Goal: Transaction & Acquisition: Purchase product/service

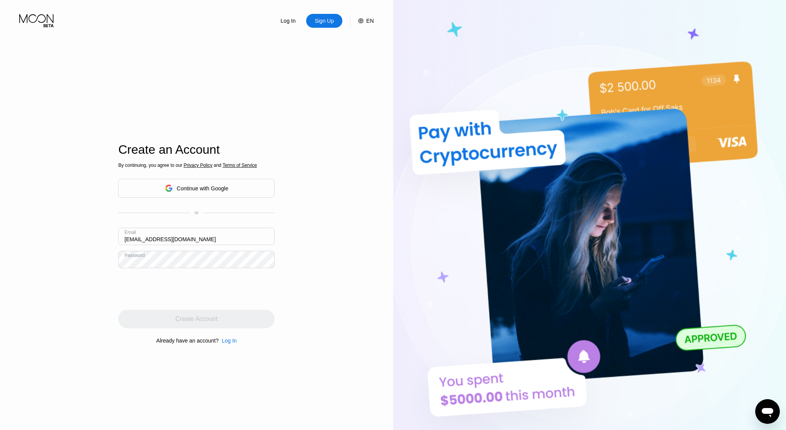
click at [286, 248] on div "Log In Sign Up EN Language English Save Create an Account By continuing, you ag…" at bounding box center [196, 236] width 393 height 473
click at [218, 317] on div "Create Account" at bounding box center [196, 319] width 156 height 18
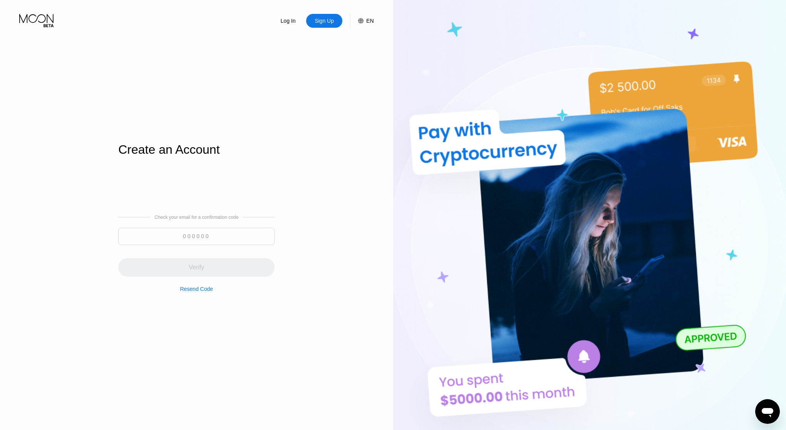
click at [224, 234] on input at bounding box center [196, 236] width 156 height 17
paste input "830658"
type input "830658"
click at [223, 264] on div "Verify" at bounding box center [196, 267] width 156 height 18
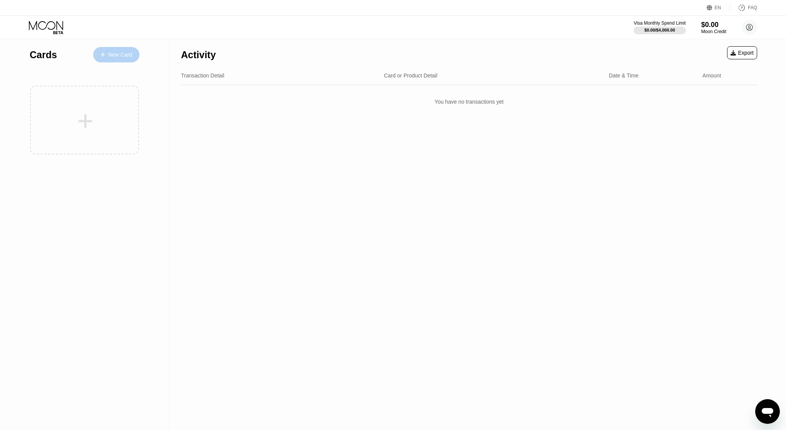
click at [109, 58] on div "New Card" at bounding box center [116, 54] width 46 height 15
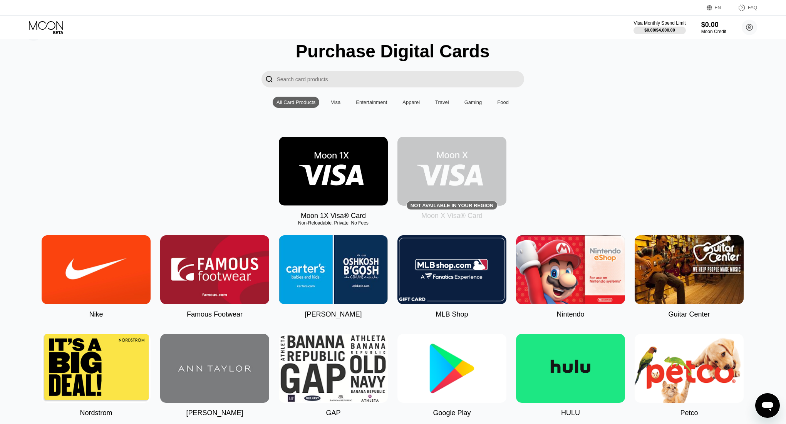
scroll to position [23, 0]
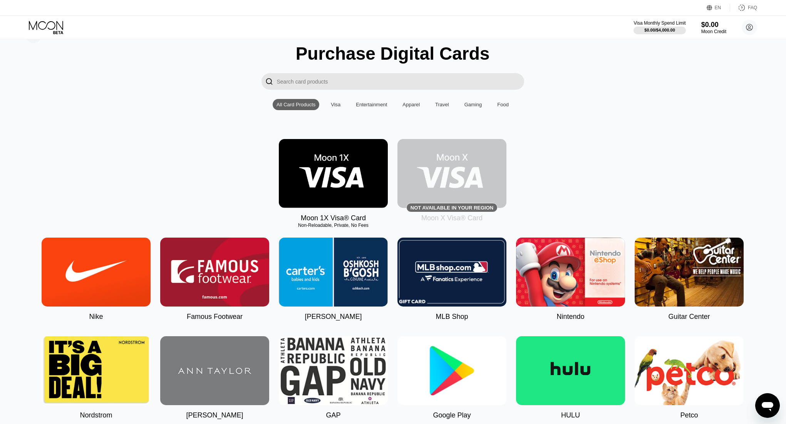
click at [587, 173] on div "Moon 1X Visa® Card Non-Reloadable, Private, No Fees Not available in your regio…" at bounding box center [392, 180] width 769 height 83
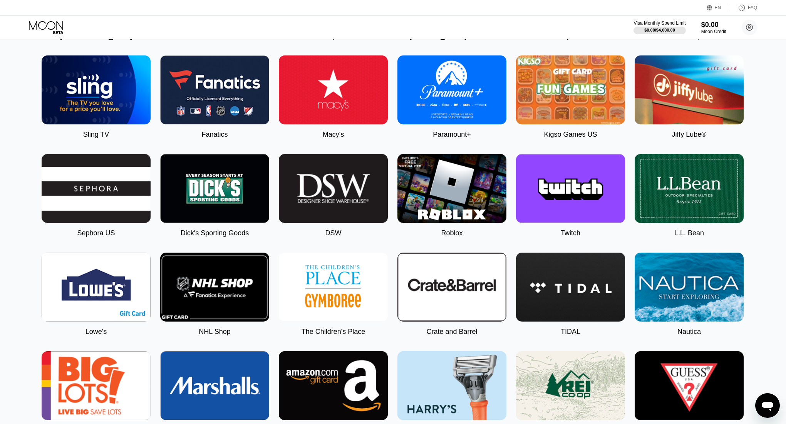
scroll to position [622, 0]
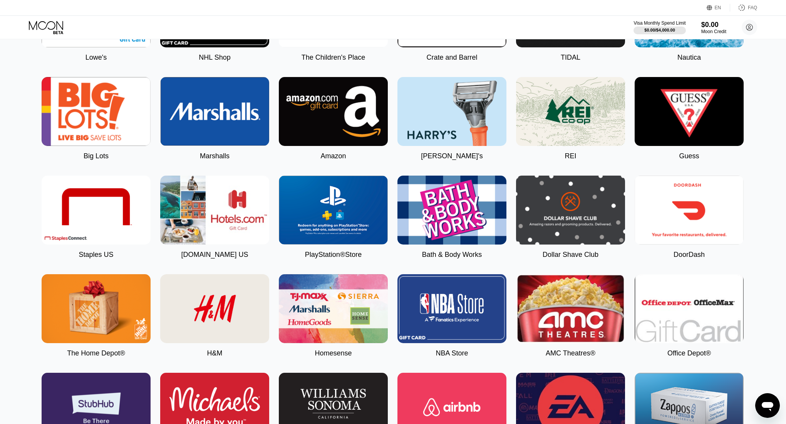
click at [334, 119] on img at bounding box center [333, 111] width 109 height 69
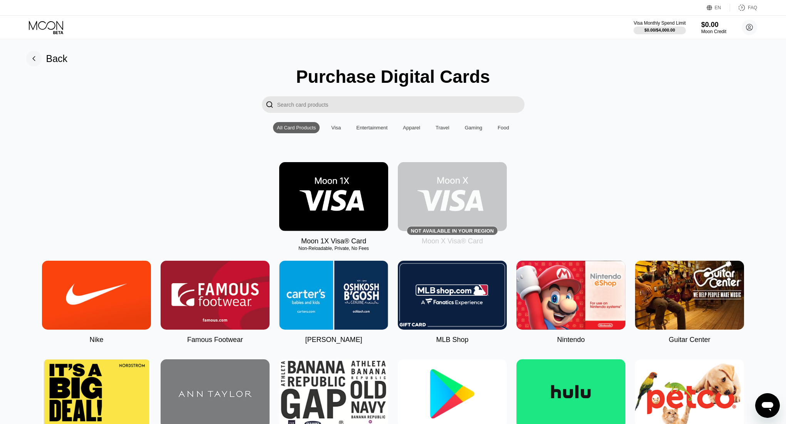
click at [331, 194] on img at bounding box center [333, 196] width 109 height 69
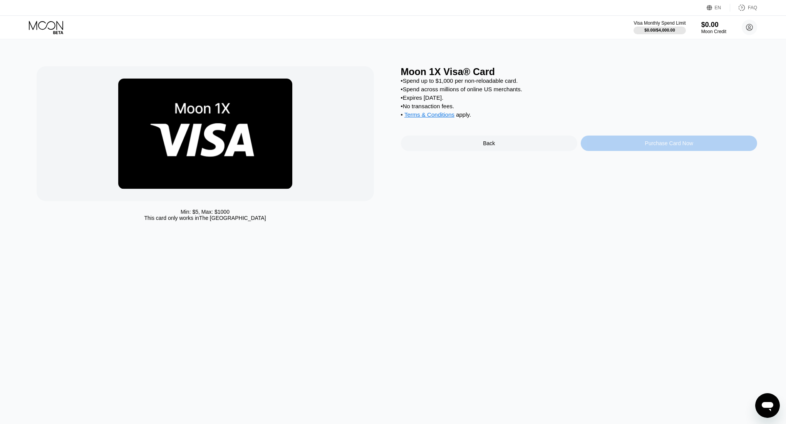
click at [642, 146] on div "Purchase Card Now" at bounding box center [669, 143] width 176 height 15
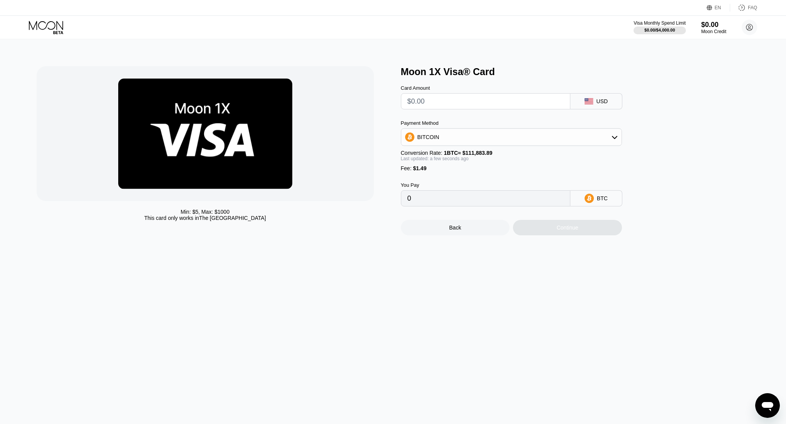
click at [511, 102] on input "text" at bounding box center [486, 101] width 156 height 15
type input "$1"
type input "0.00002226"
type input "$10"
type input "0.00010270"
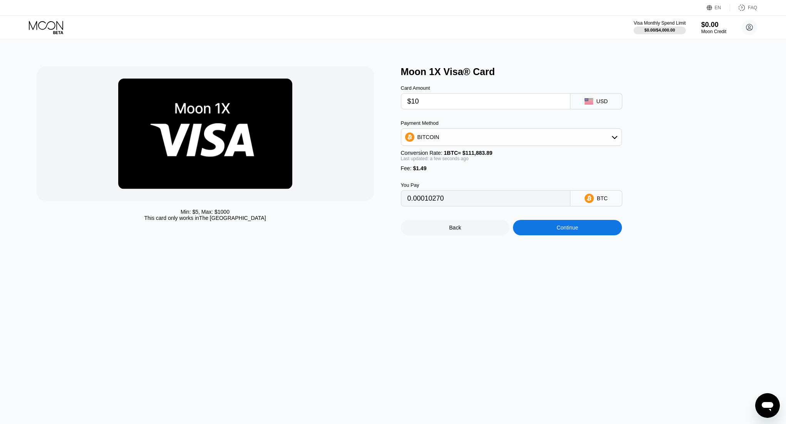
type input "$10"
click at [560, 132] on div "BITCOIN" at bounding box center [512, 136] width 220 height 15
click at [558, 132] on div "BITCOIN" at bounding box center [512, 136] width 220 height 15
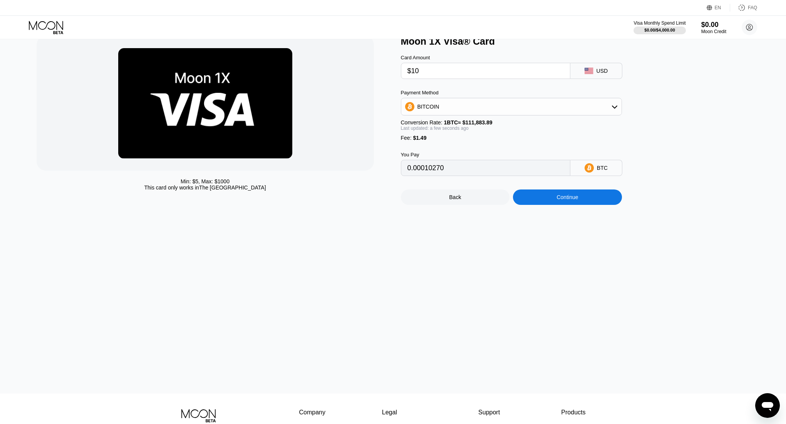
scroll to position [32, 0]
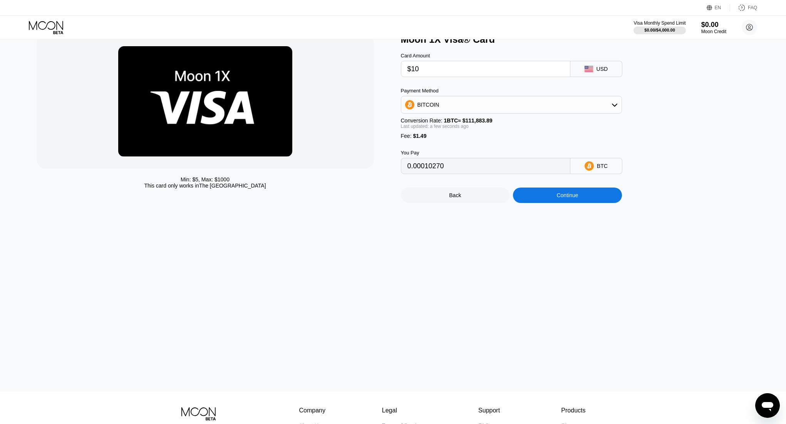
click at [555, 187] on div "Back Continue" at bounding box center [524, 188] width 247 height 29
click at [556, 190] on div "Continue" at bounding box center [567, 195] width 109 height 15
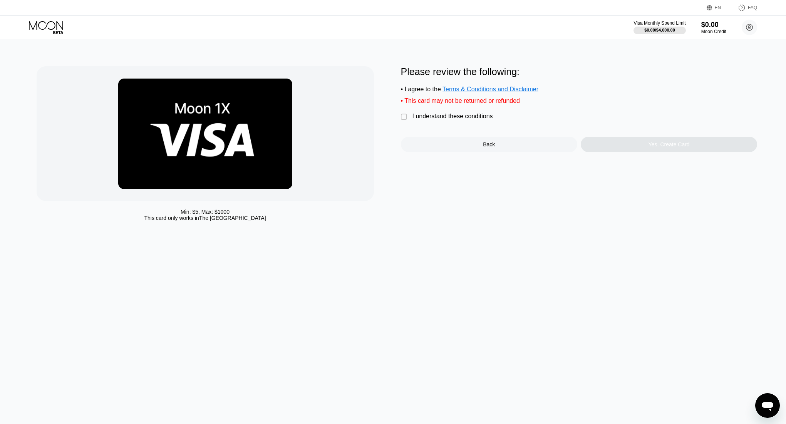
click at [594, 144] on div "Yes, Create Card" at bounding box center [669, 144] width 176 height 15
click at [437, 116] on div "I understand these conditions" at bounding box center [453, 116] width 81 height 7
click at [656, 145] on div "Yes, Create Card" at bounding box center [669, 144] width 41 height 6
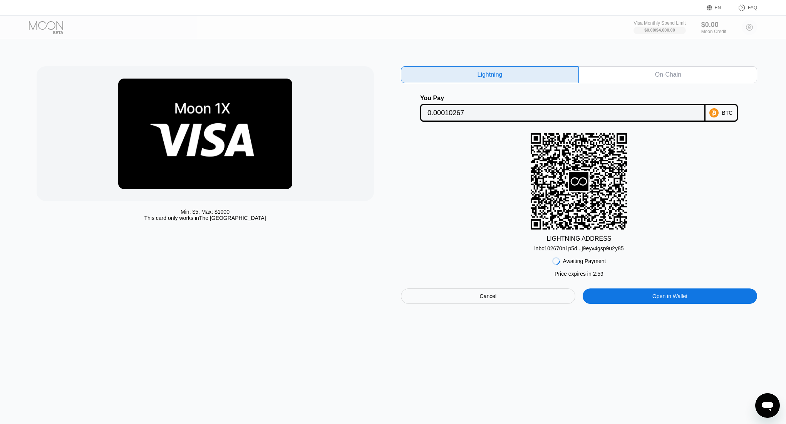
click at [729, 32] on div "Visa Monthly Spend Limit $0.00 / $4,000.00 $0.00 Moon Credit [EMAIL_ADDRESS][DO…" at bounding box center [696, 27] width 124 height 15
click at [37, 25] on div at bounding box center [52, 27] width 47 height 13
drag, startPoint x: 165, startPoint y: 220, endPoint x: 298, endPoint y: 210, distance: 133.0
click at [298, 210] on div "Min: $ 5 , Max: $ 1000 This card only works in [GEOGRAPHIC_DATA]" at bounding box center [206, 215] width 338 height 12
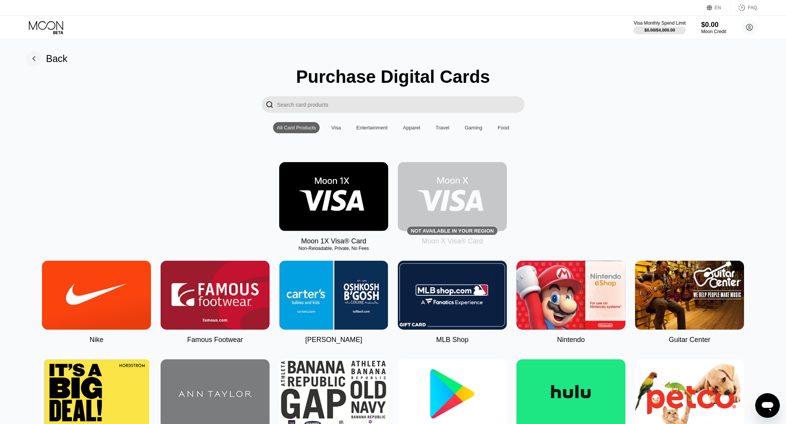
click at [475, 208] on img at bounding box center [452, 196] width 109 height 69
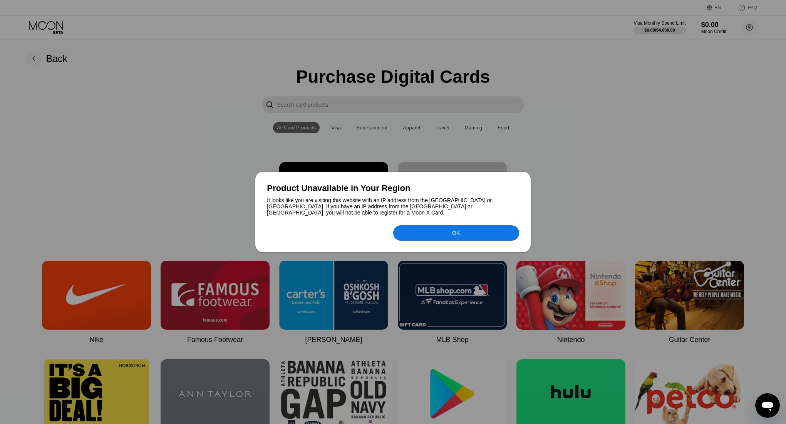
click at [474, 208] on div "It looks like you are visiting this website with an IP address from the [GEOGRA…" at bounding box center [393, 206] width 252 height 18
click at [464, 225] on div "OK" at bounding box center [456, 232] width 126 height 15
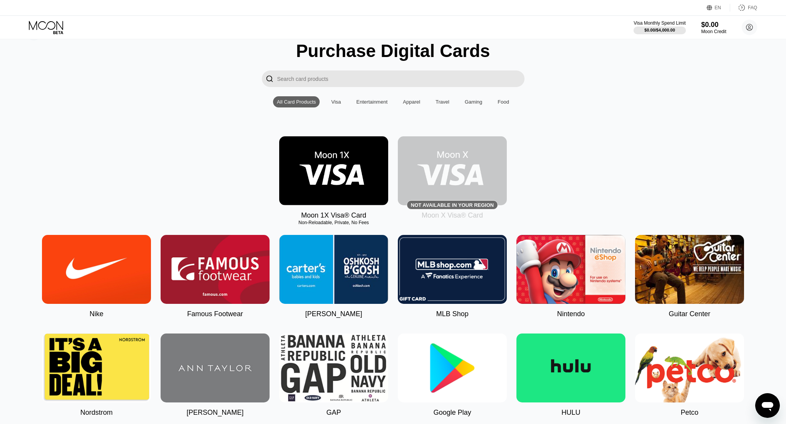
scroll to position [25, 0]
click at [748, 29] on icon at bounding box center [750, 27] width 4 height 4
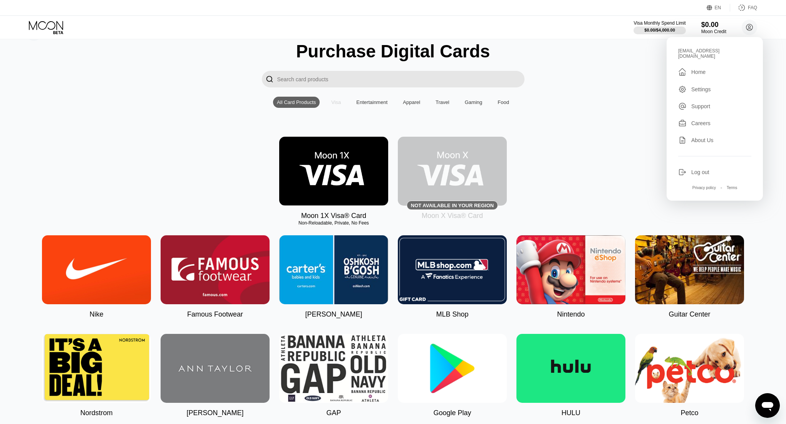
click at [339, 98] on div "Visa" at bounding box center [336, 102] width 17 height 11
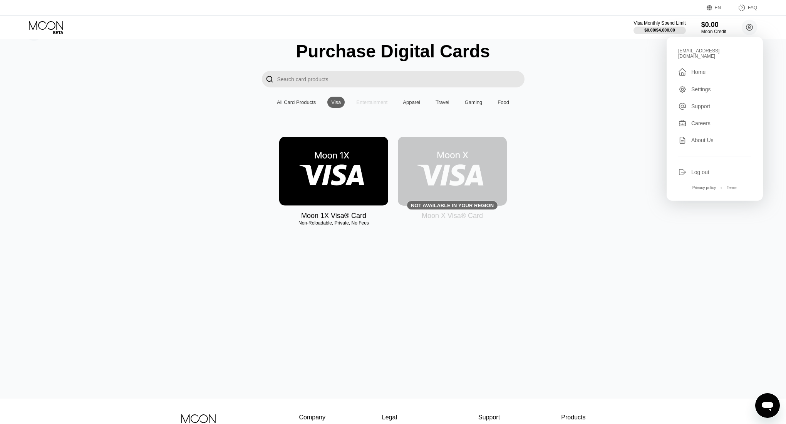
click at [370, 103] on div "Entertainment" at bounding box center [371, 102] width 31 height 6
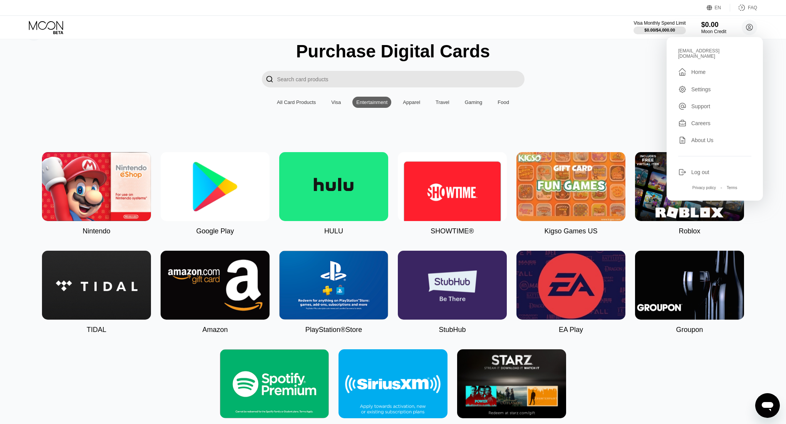
click at [414, 101] on div "Apparel" at bounding box center [411, 102] width 17 height 6
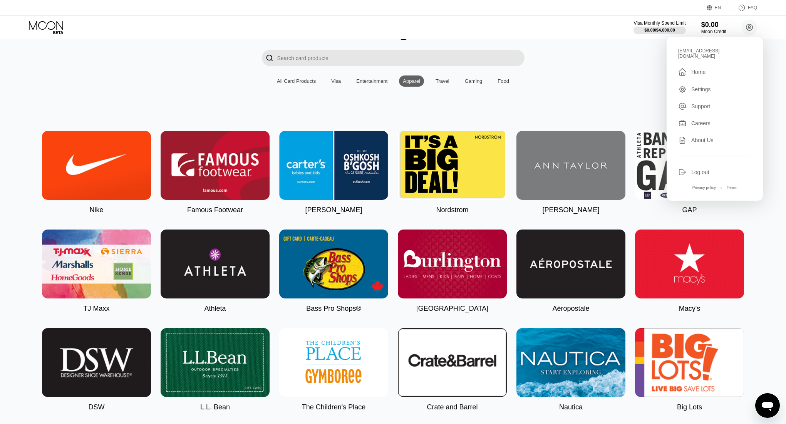
scroll to position [0, 0]
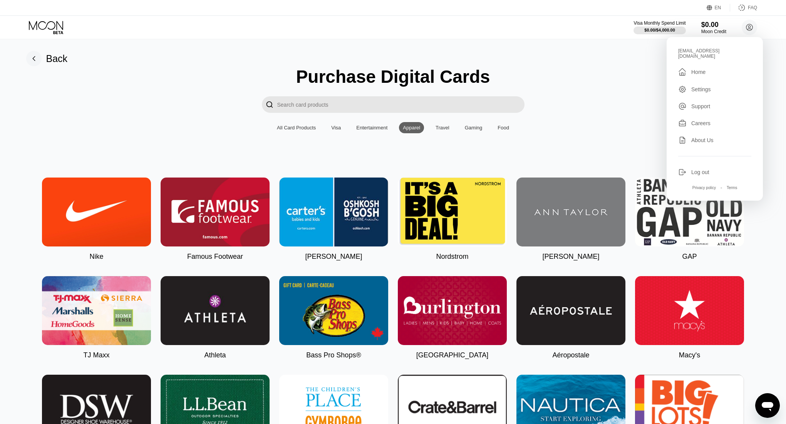
click at [446, 125] on div "Travel" at bounding box center [443, 128] width 14 height 6
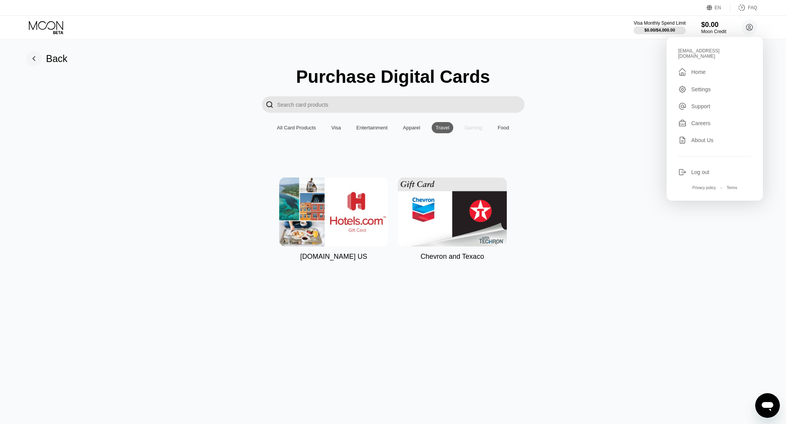
click at [471, 129] on div "Gaming" at bounding box center [474, 128] width 18 height 6
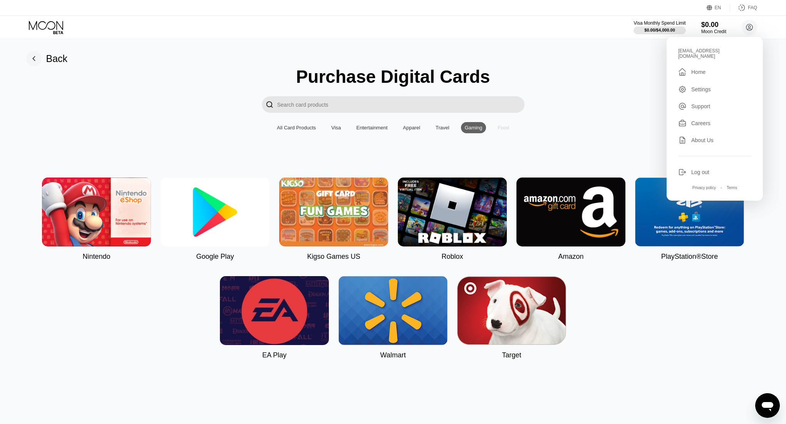
click at [508, 127] on div "Food" at bounding box center [504, 128] width 12 height 6
